Goal: Task Accomplishment & Management: Manage account settings

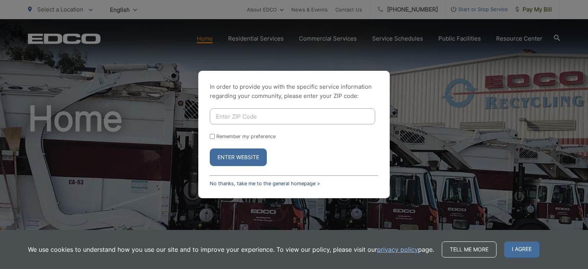
click at [251, 184] on link "No thanks, take me to the general homepage >" at bounding box center [265, 184] width 110 height 6
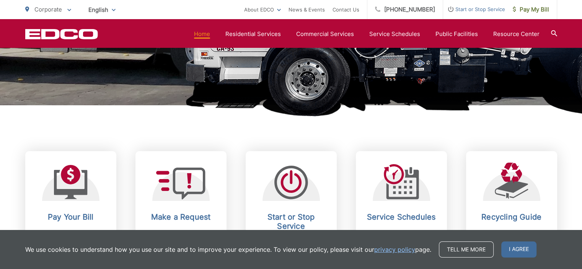
scroll to position [306, 0]
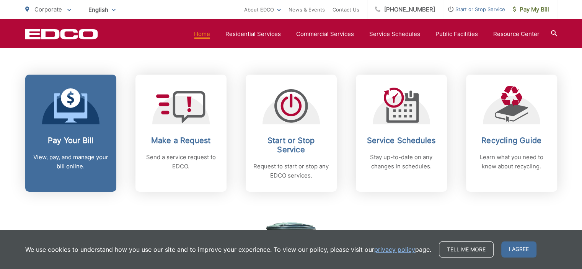
click at [81, 159] on p "View, pay, and manage your bill online." at bounding box center [71, 162] width 76 height 18
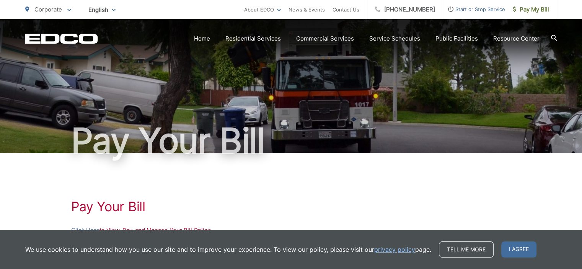
scroll to position [77, 0]
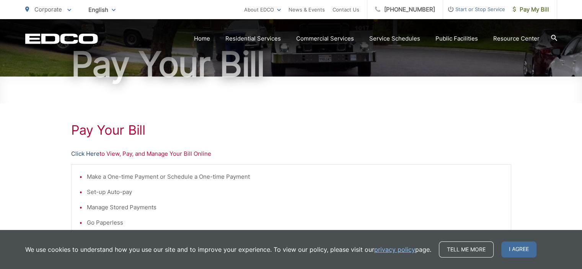
click at [80, 154] on link "Click Here" at bounding box center [85, 153] width 28 height 9
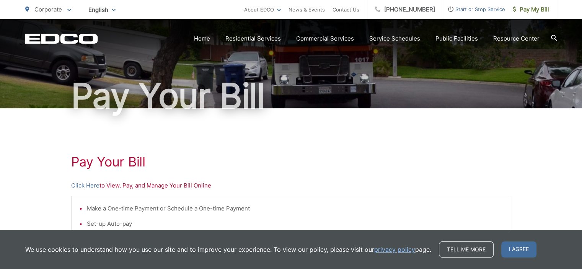
scroll to position [0, 0]
